Goal: Check status: Check status

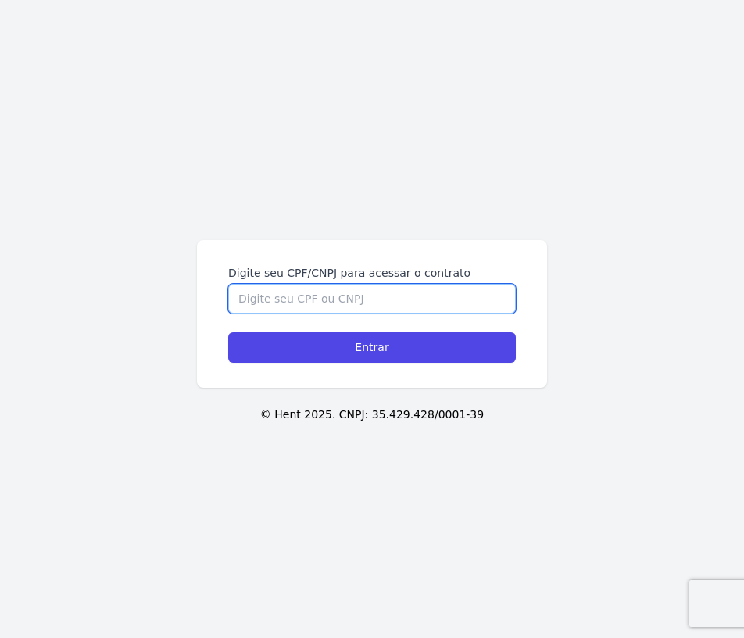
click at [292, 299] on input "Digite seu CPF/CNPJ para acessar o contrato" at bounding box center [372, 299] width 288 height 30
type input "42589794819"
click at [228, 332] on input "Entrar" at bounding box center [372, 347] width 288 height 30
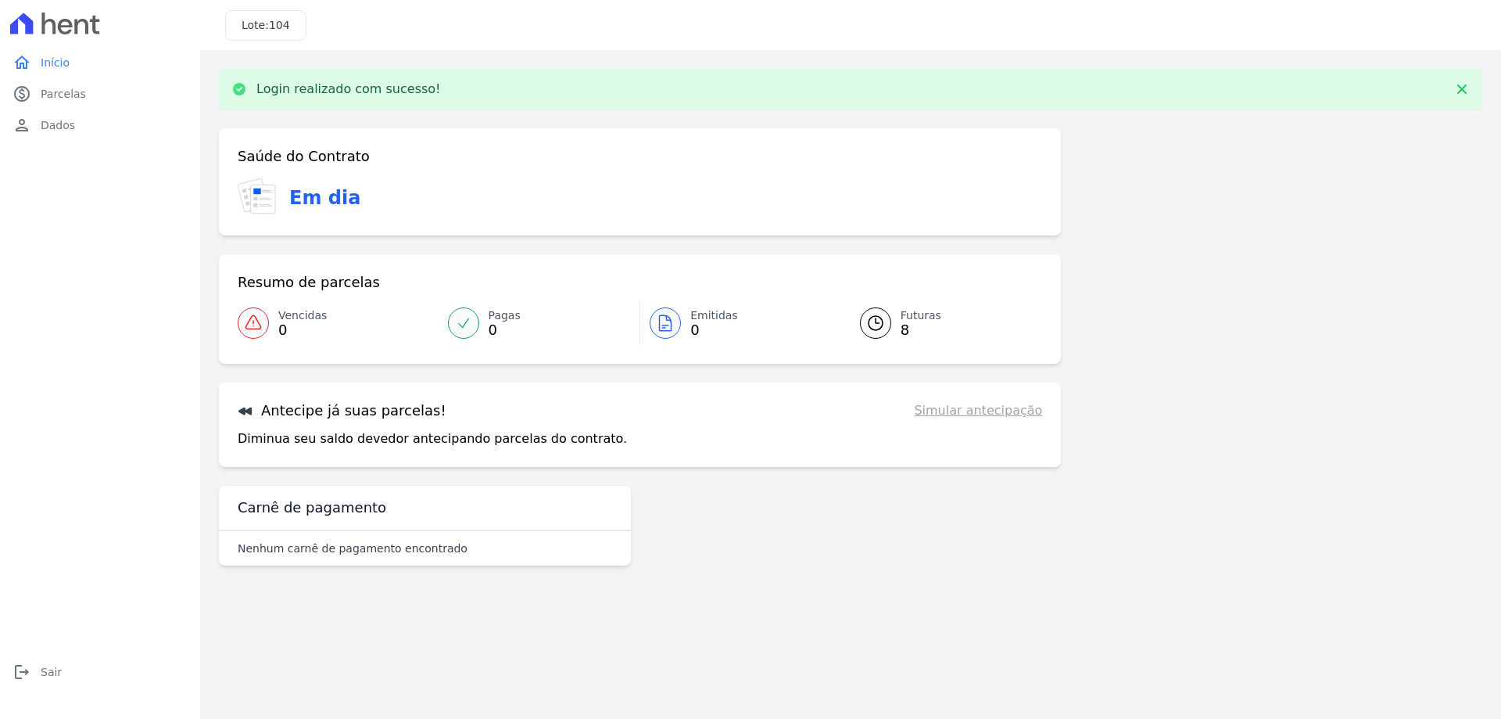
click at [282, 317] on span "Vencidas" at bounding box center [302, 315] width 48 height 16
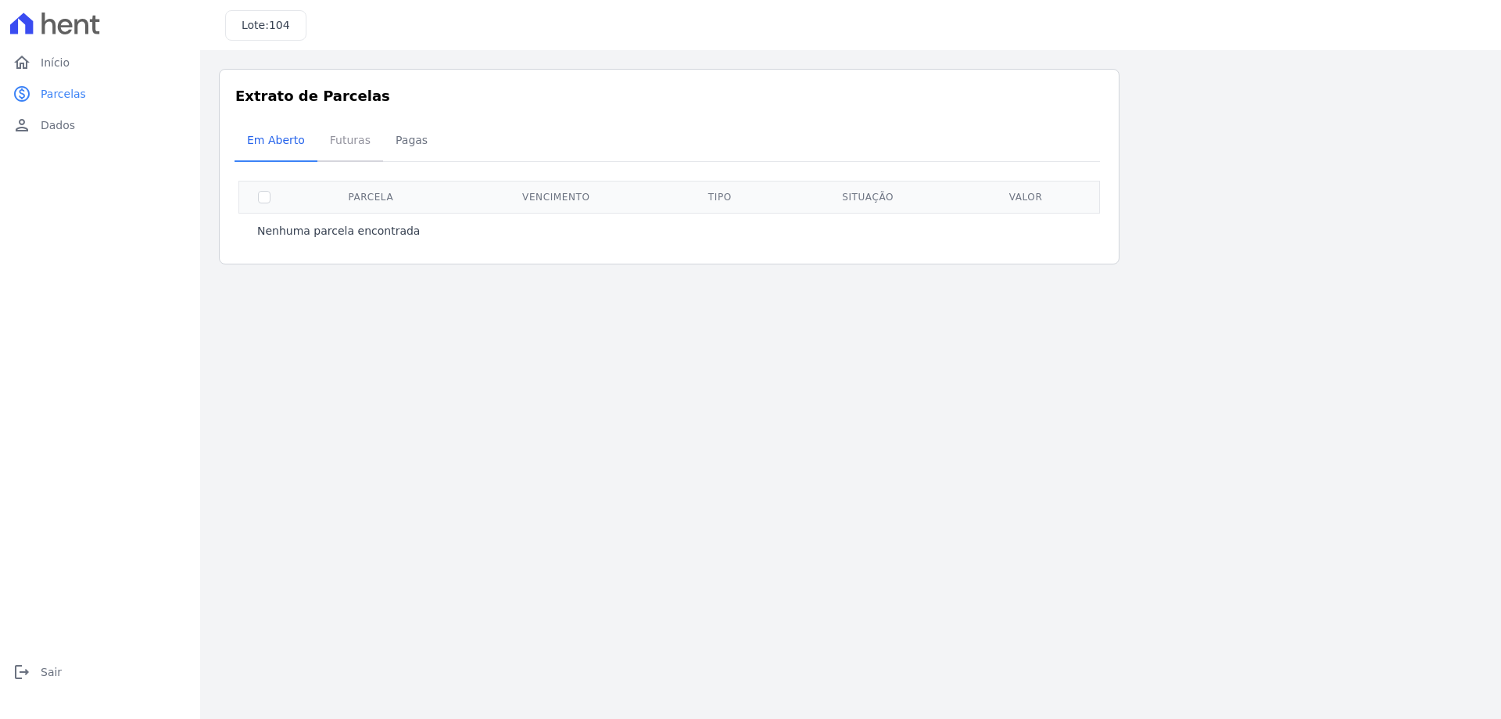
click at [342, 137] on span "Futuras" at bounding box center [350, 139] width 59 height 31
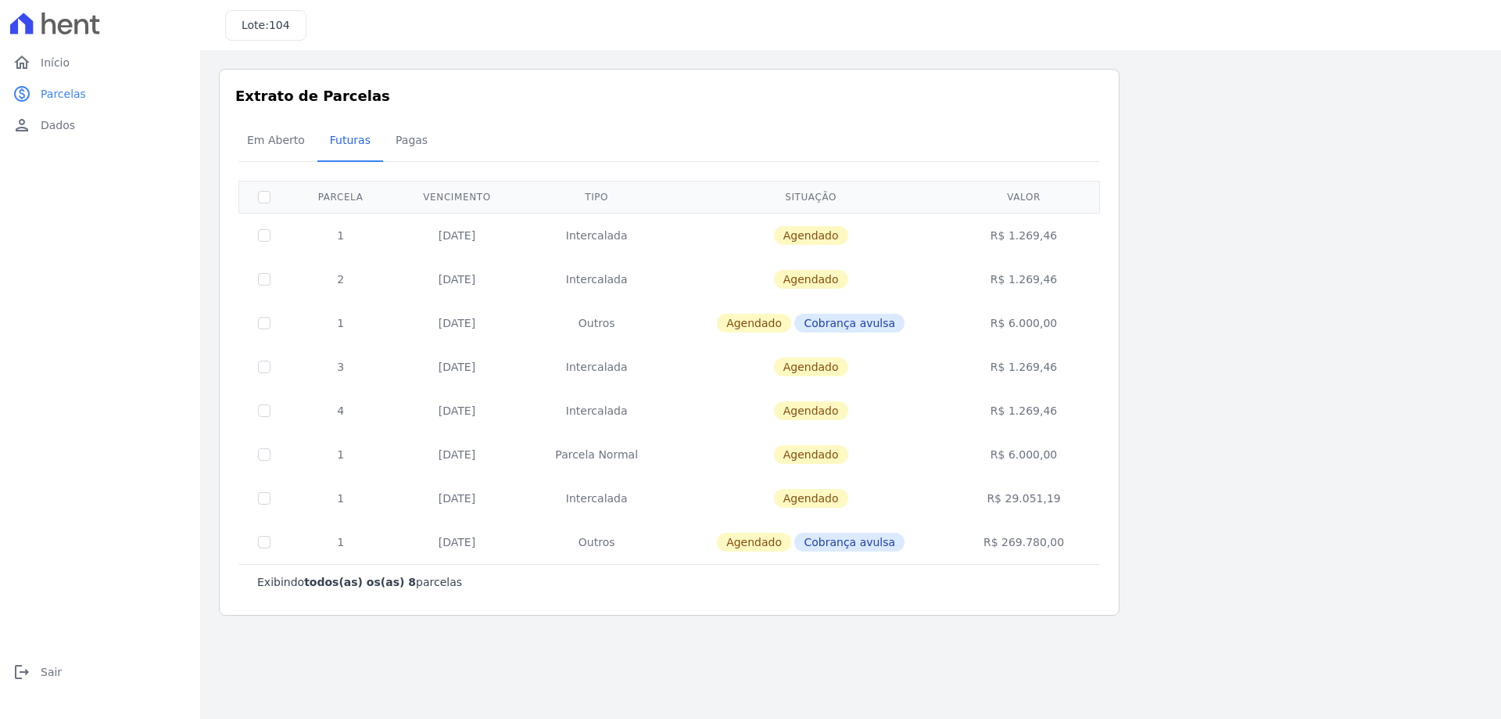
drag, startPoint x: 421, startPoint y: 456, endPoint x: 510, endPoint y: 455, distance: 89.1
click at [510, 455] on td "[DATE]" at bounding box center [457, 454] width 131 height 44
drag, startPoint x: 424, startPoint y: 407, endPoint x: 536, endPoint y: 409, distance: 112.6
click at [536, 409] on tr "4 [DATE] [GEOGRAPHIC_DATA] [GEOGRAPHIC_DATA] R$ 1.269,46" at bounding box center [669, 411] width 861 height 44
click at [263, 196] on input "checkbox" at bounding box center [264, 197] width 13 height 13
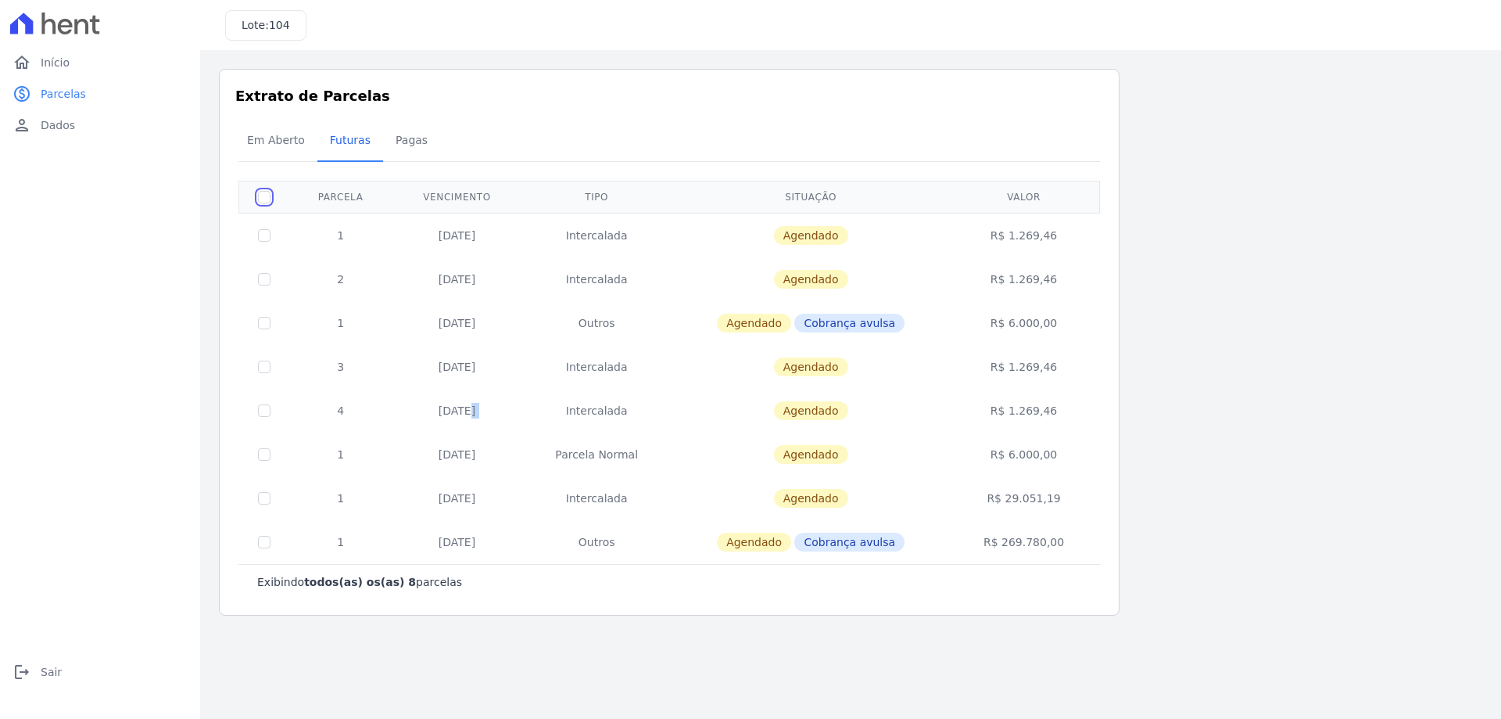
checkbox input "true"
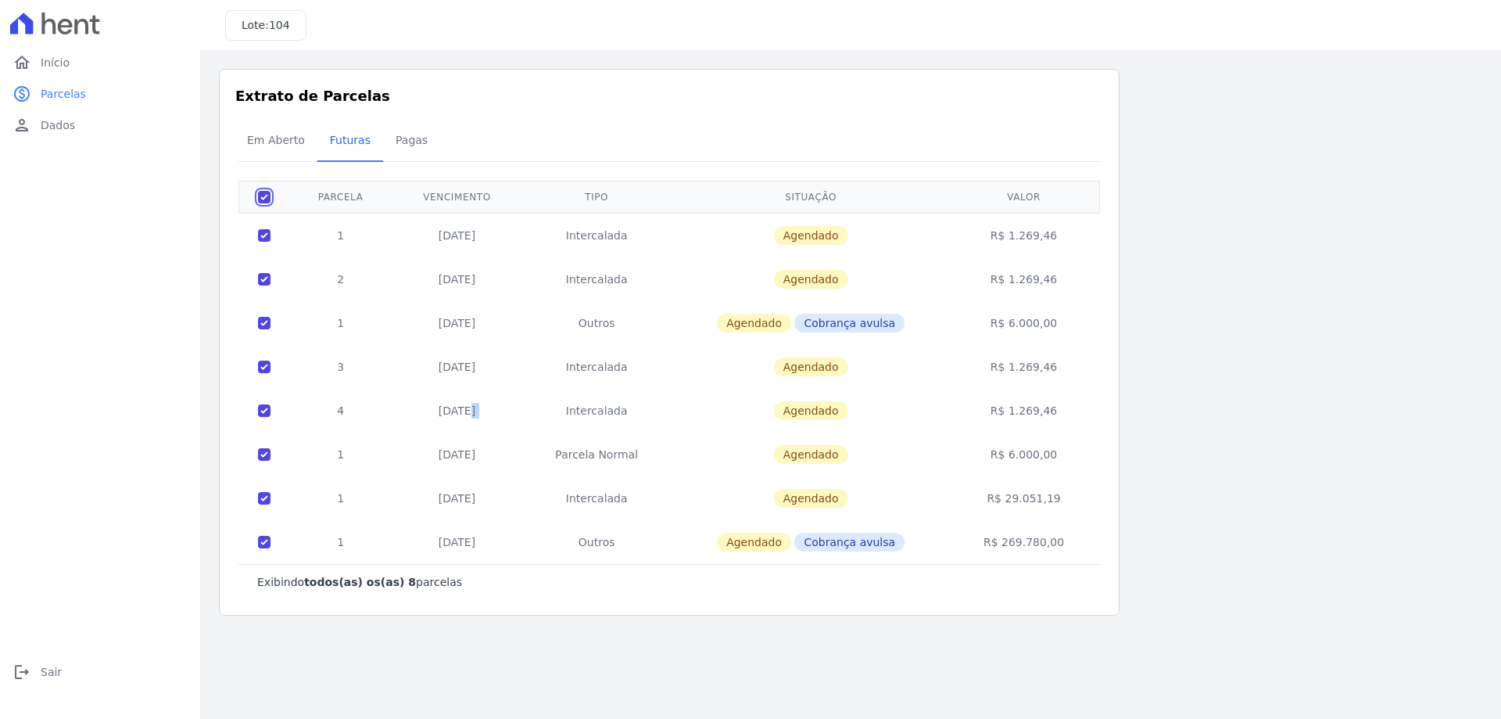
checkbox input "true"
click at [66, 60] on span "Início" at bounding box center [55, 63] width 29 height 16
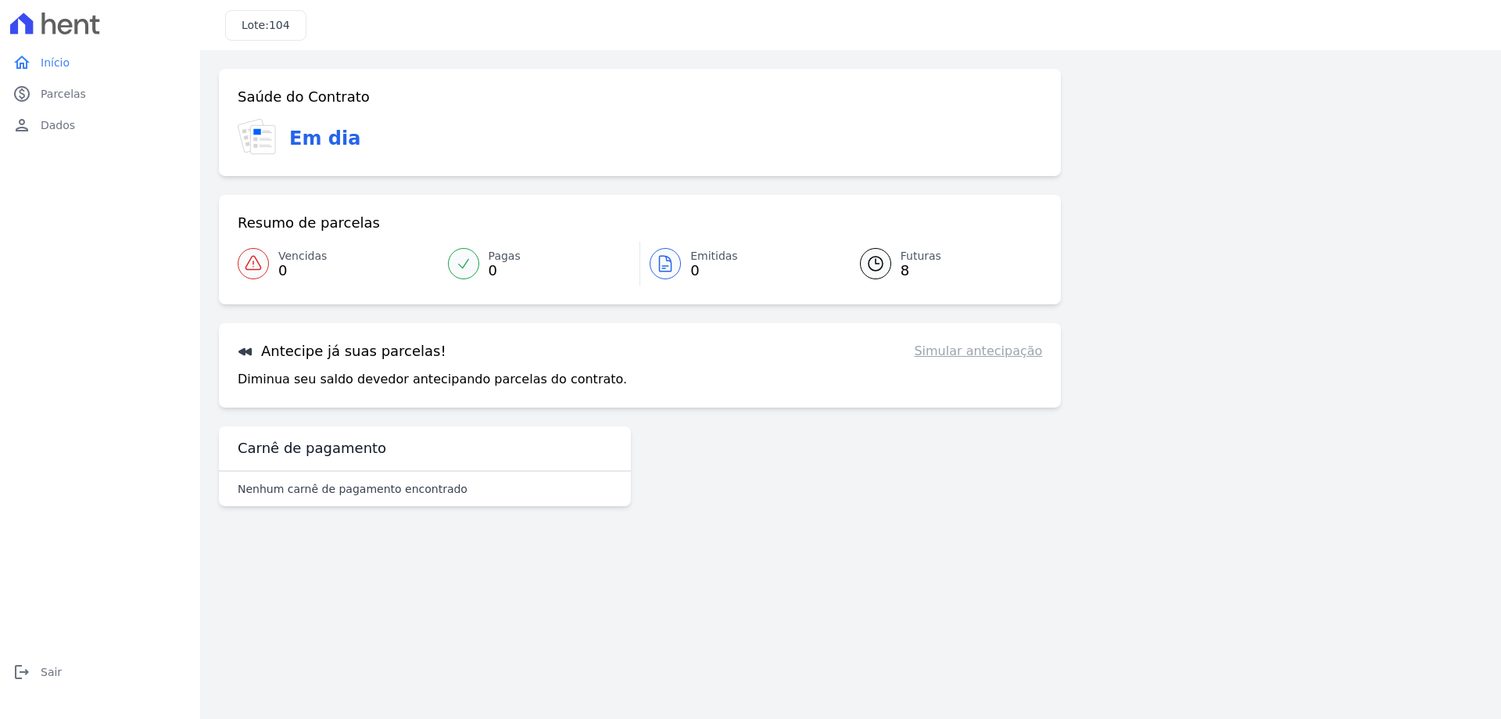
click at [744, 351] on link "Simular antecipação" at bounding box center [978, 351] width 128 height 19
